Goal: Task Accomplishment & Management: Manage account settings

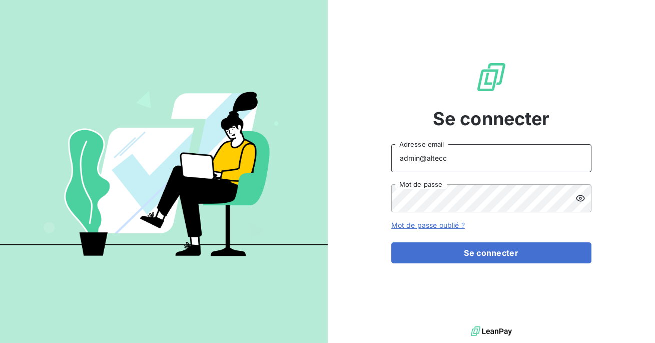
click at [450, 159] on input "admin@altecc" at bounding box center [491, 158] width 200 height 28
type input "admin@sbacompta"
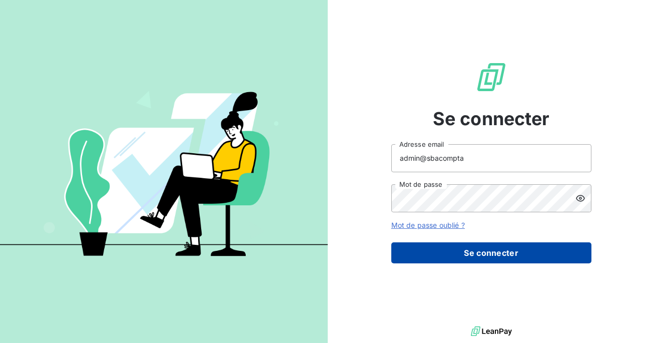
click at [471, 243] on button "Se connecter" at bounding box center [491, 252] width 200 height 21
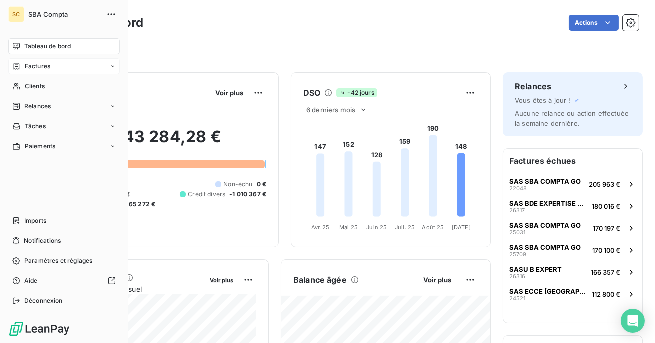
click at [42, 64] on span "Factures" at bounding box center [38, 66] width 26 height 9
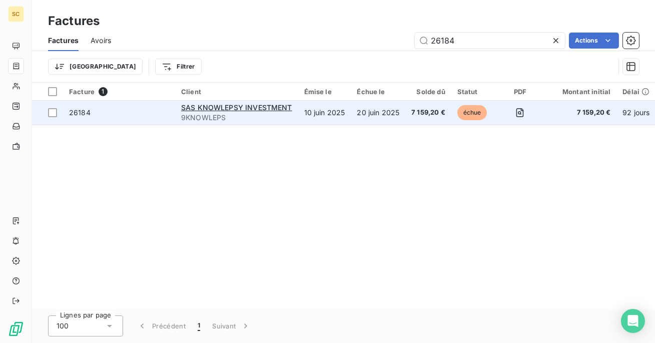
type input "26184"
click at [337, 112] on td "10 juin 2025" at bounding box center [324, 113] width 53 height 24
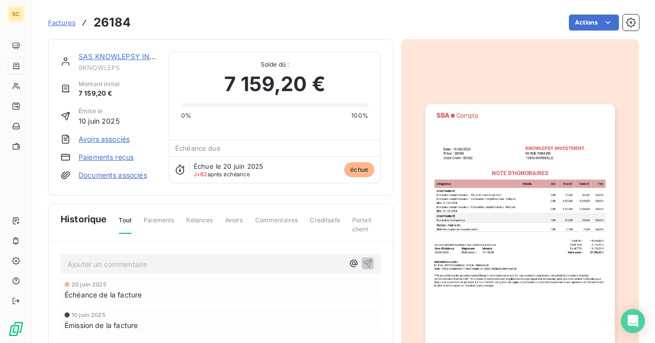
click at [521, 196] on img "button" at bounding box center [519, 238] width 189 height 268
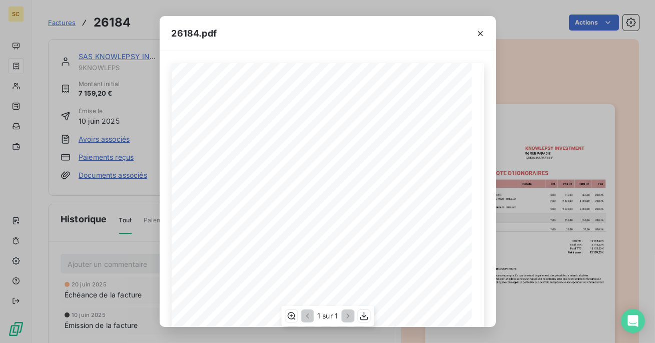
scroll to position [172, 0]
click at [479, 34] on icon "button" at bounding box center [480, 33] width 5 height 5
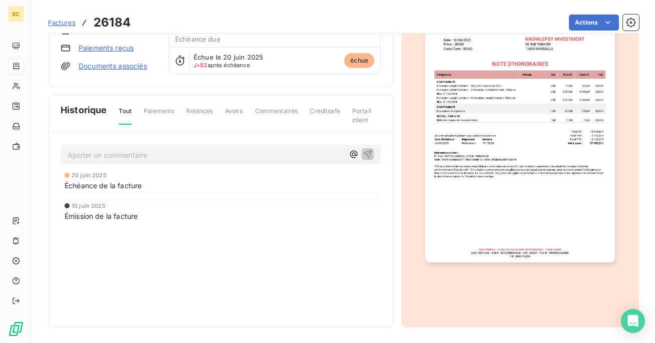
scroll to position [0, 0]
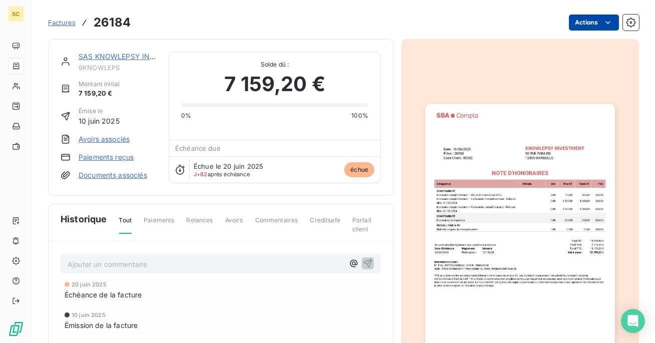
click at [581, 29] on html "SC Factures 26184 Actions SAS KNOWLEPSY INVESTMENT 9KNOWLEPS Montant initial 7 …" at bounding box center [327, 171] width 655 height 343
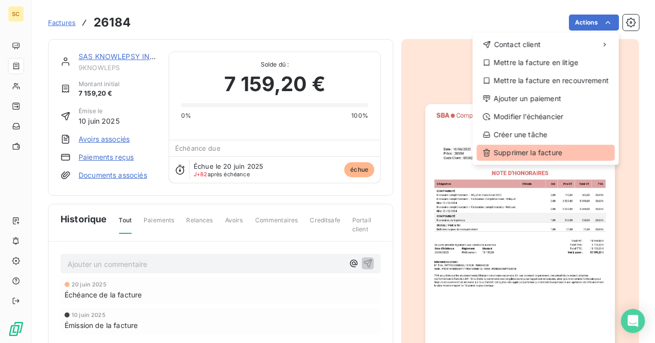
click at [532, 154] on div "Supprimer la facture" at bounding box center [546, 153] width 138 height 16
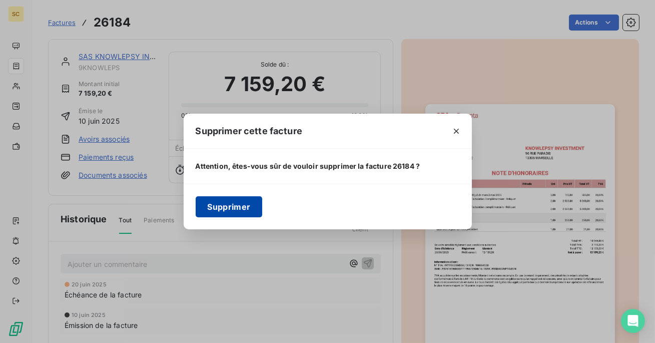
click at [236, 208] on button "Supprimer" at bounding box center [229, 206] width 67 height 21
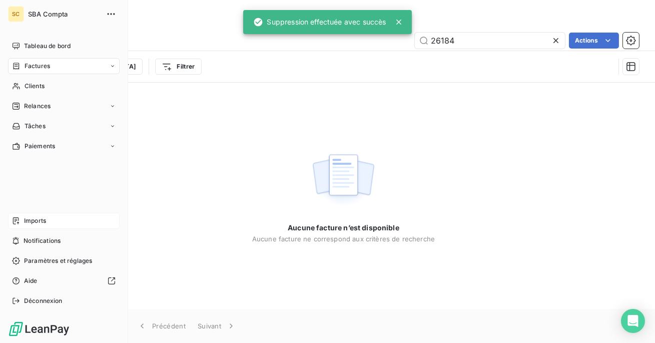
click at [31, 227] on div "Imports" at bounding box center [64, 221] width 112 height 16
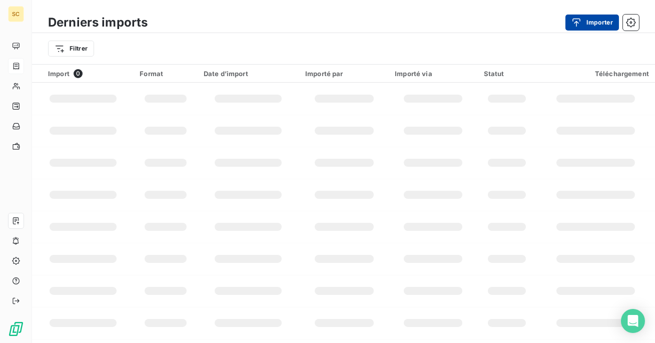
click at [586, 26] on button "Importer" at bounding box center [592, 23] width 54 height 16
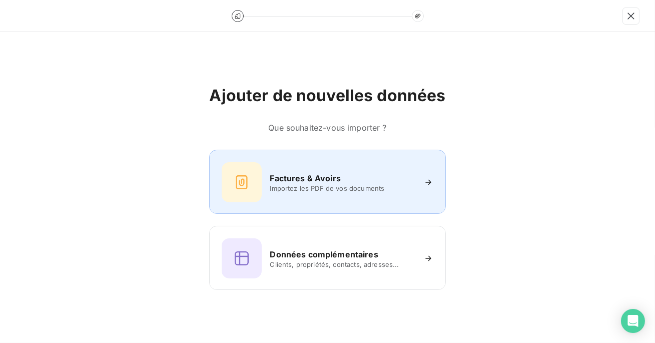
click at [354, 165] on div "Factures & Avoirs Importez les PDF de vos documents" at bounding box center [327, 182] width 211 height 40
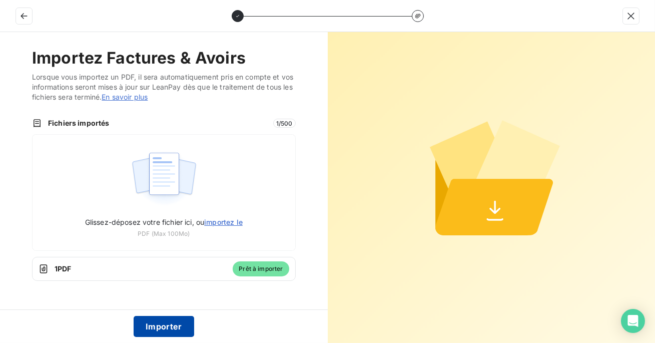
click at [171, 327] on button "Importer" at bounding box center [164, 326] width 61 height 21
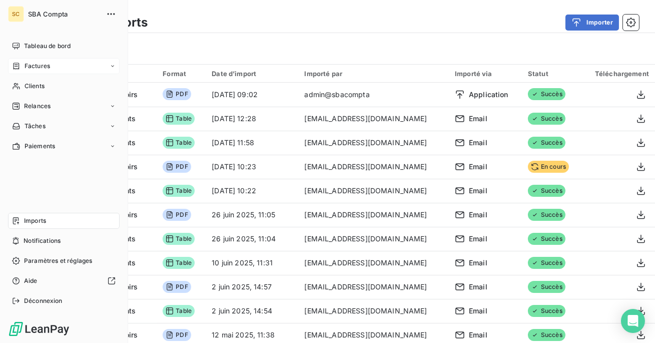
click at [32, 69] on span "Factures" at bounding box center [38, 66] width 26 height 9
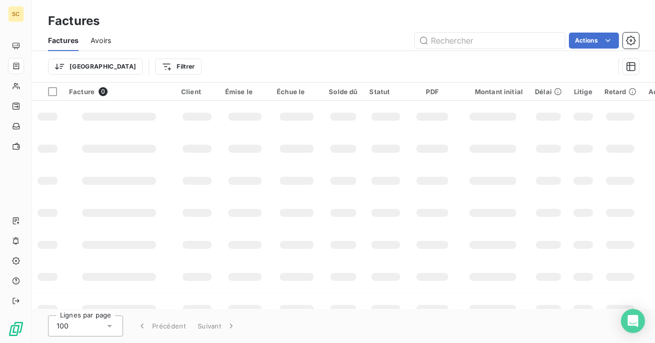
type input "26184"
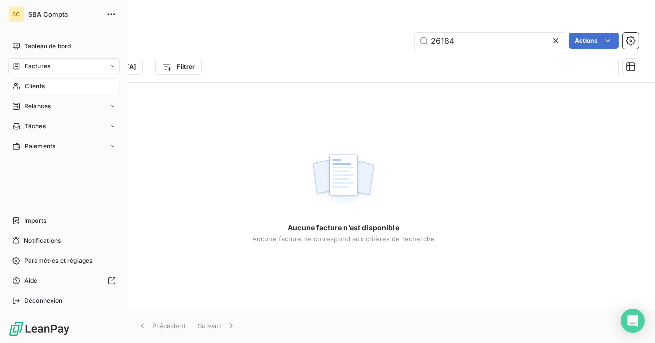
click at [17, 88] on icon at bounding box center [16, 86] width 9 height 8
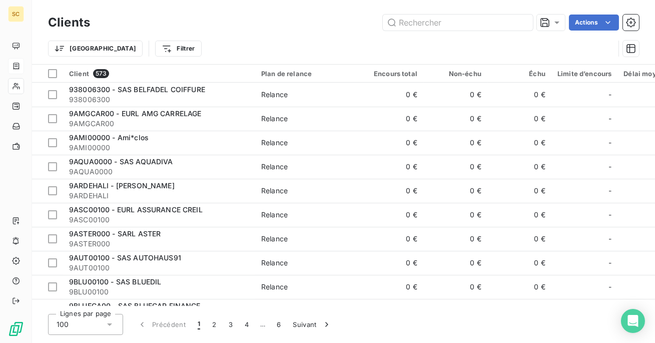
type input "00582"
click at [413, 18] on input "text" at bounding box center [458, 23] width 150 height 16
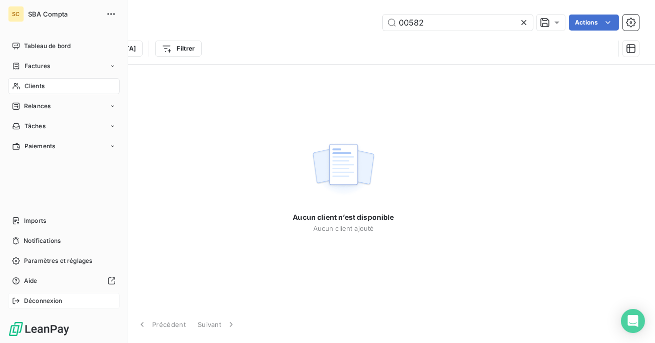
type input "00582"
click at [38, 302] on span "Déconnexion" at bounding box center [43, 300] width 39 height 9
